Goal: Transaction & Acquisition: Purchase product/service

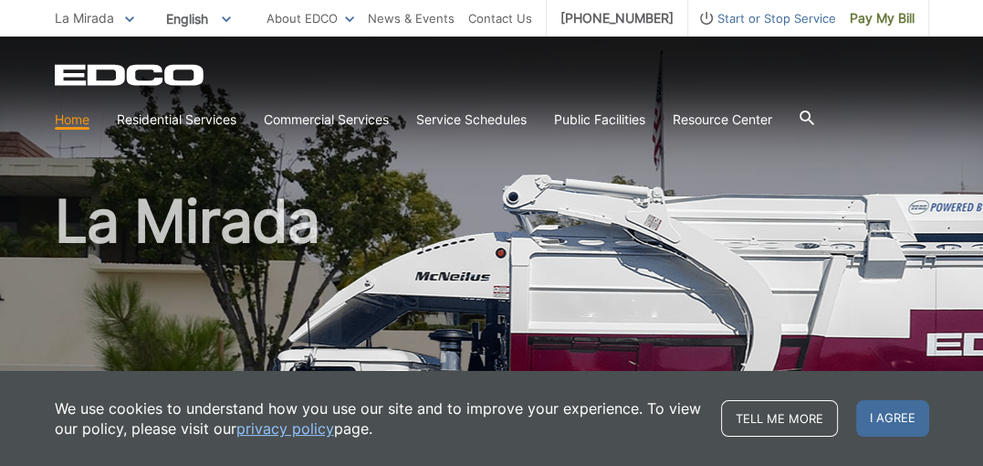
click at [813, 120] on icon at bounding box center [806, 117] width 15 height 15
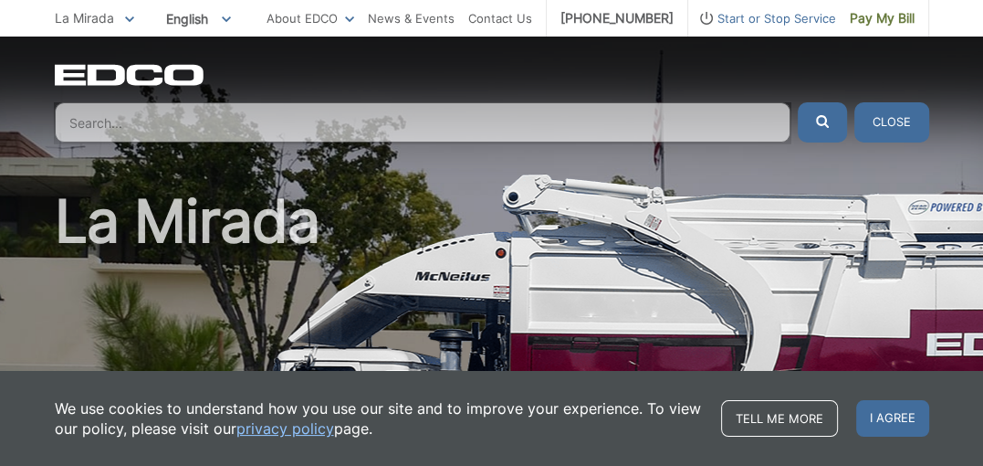
click at [325, 121] on input "Search" at bounding box center [423, 122] width 736 height 40
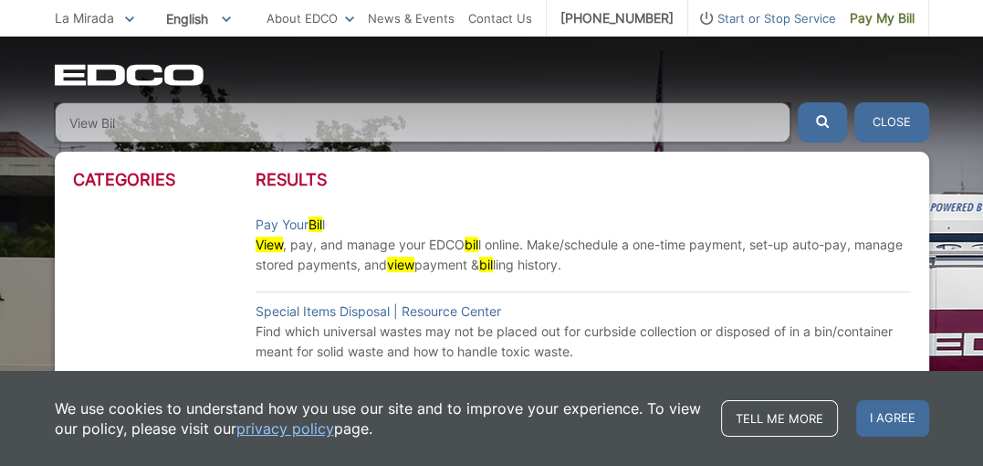
type input "View Bill"
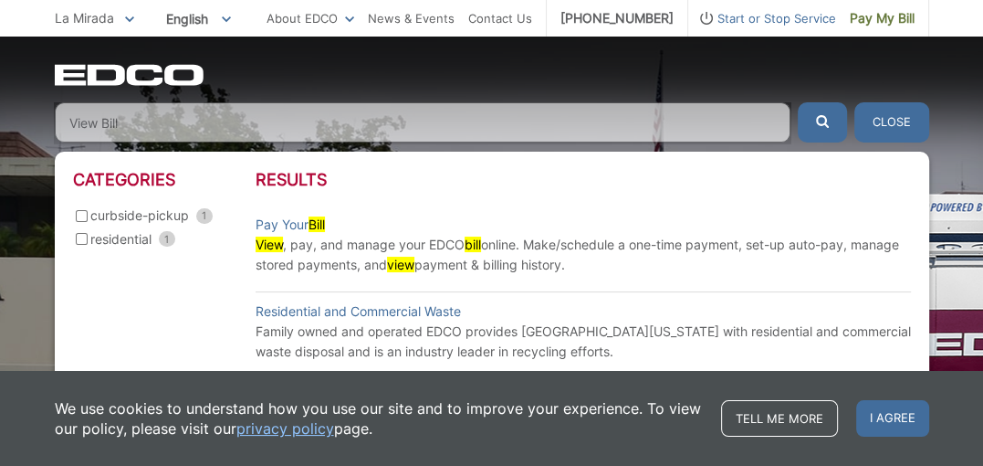
click at [907, 122] on button "Close" at bounding box center [892, 122] width 75 height 40
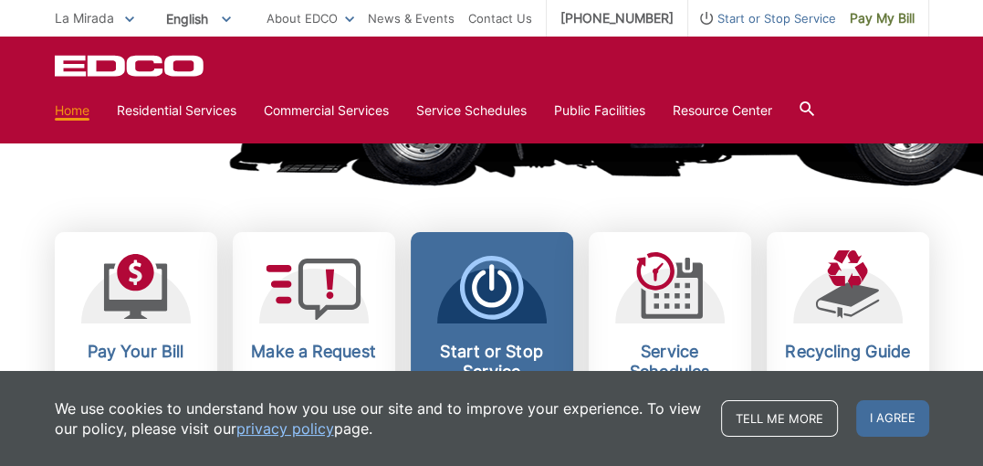
scroll to position [548, 0]
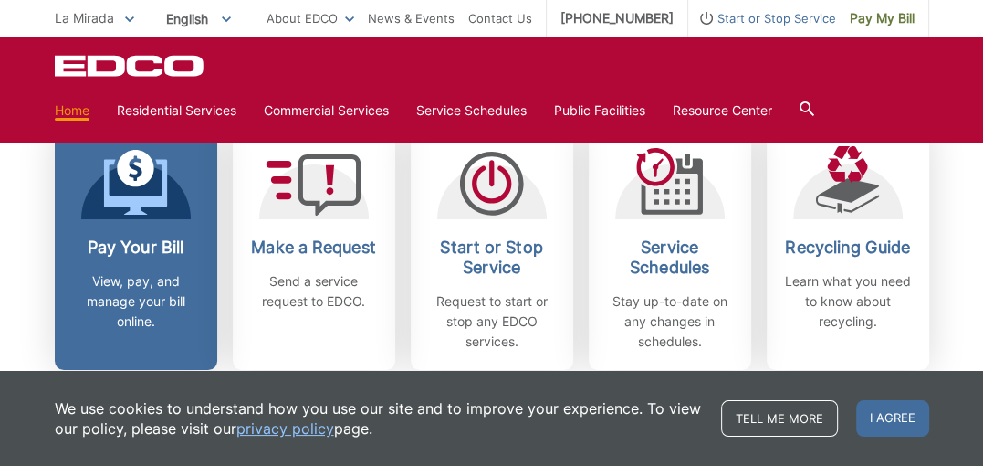
click at [146, 197] on icon at bounding box center [135, 187] width 64 height 56
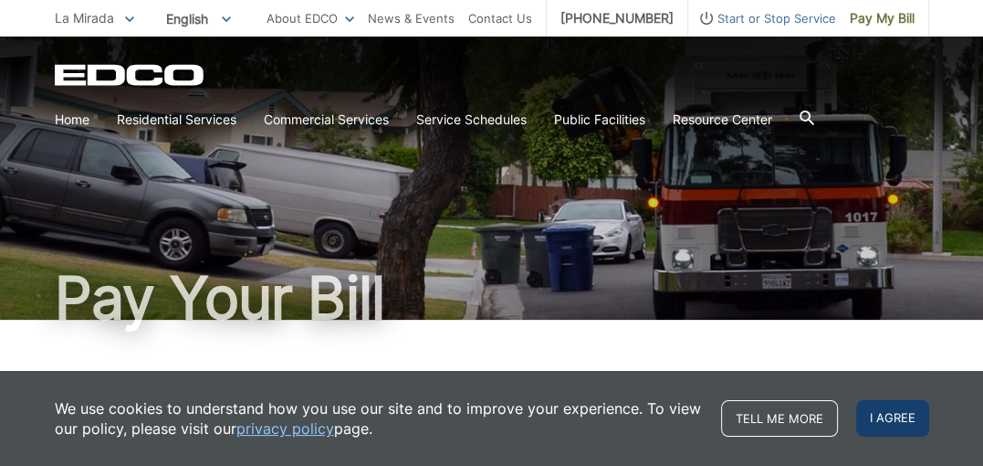
click at [902, 416] on span "I agree" at bounding box center [892, 418] width 73 height 37
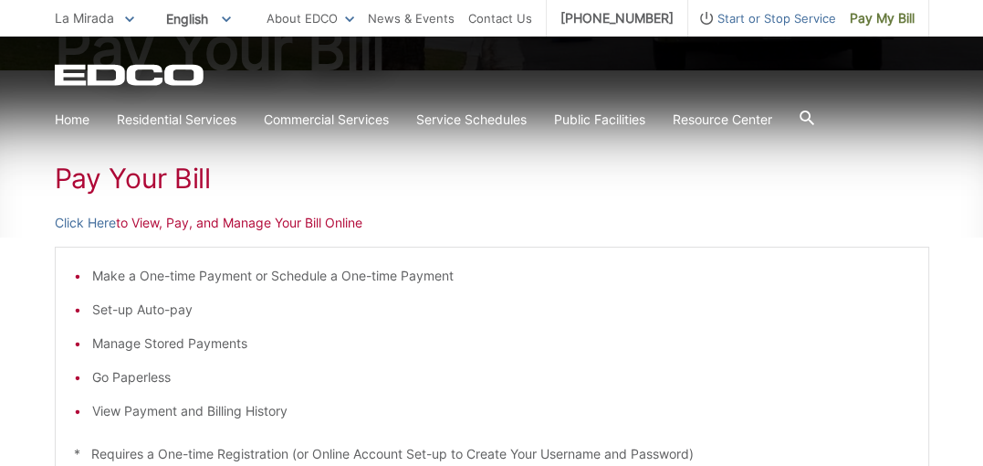
scroll to position [274, 0]
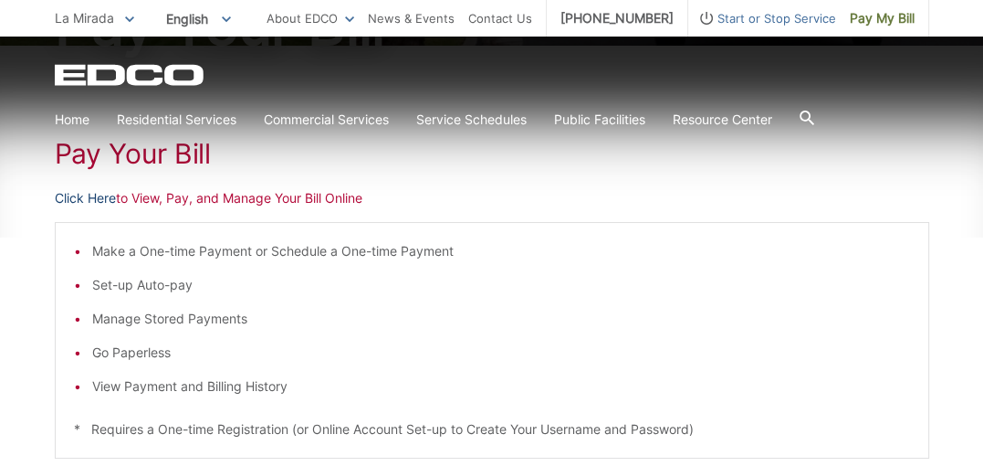
click at [103, 199] on link "Click Here" at bounding box center [85, 198] width 61 height 20
